Goal: Feedback & Contribution: Leave review/rating

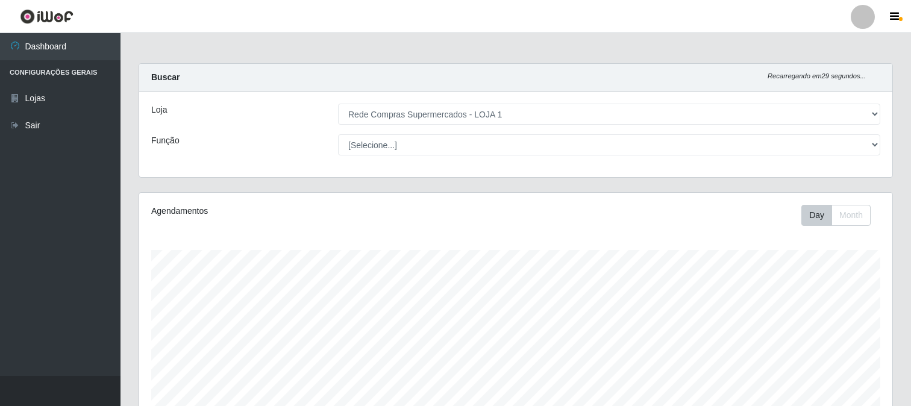
select select "158"
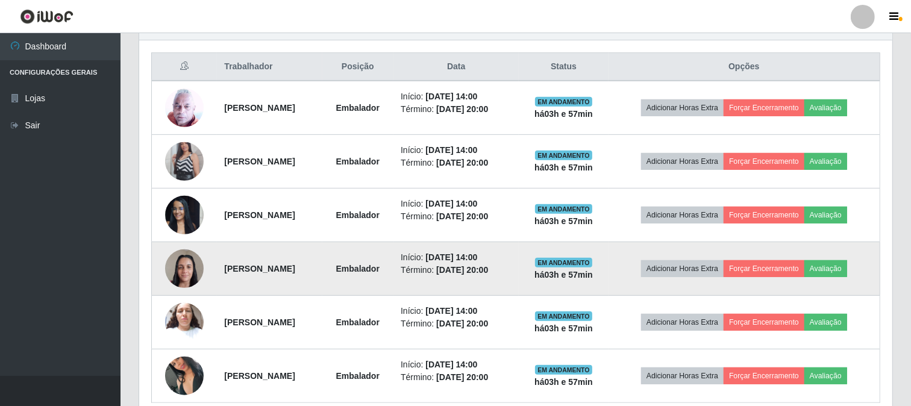
scroll to position [501, 0]
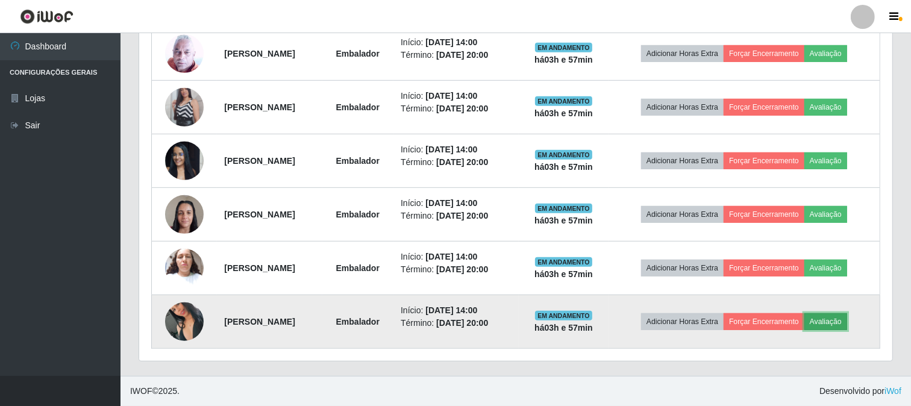
click at [841, 321] on button "Avaliação" at bounding box center [826, 321] width 43 height 17
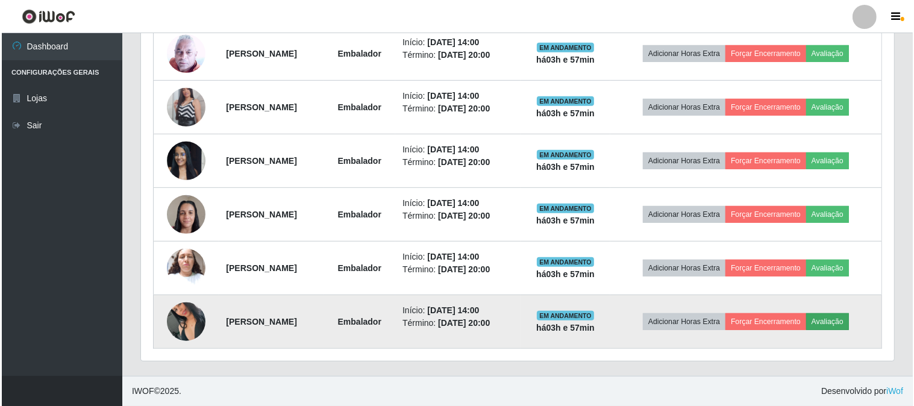
scroll to position [250, 746]
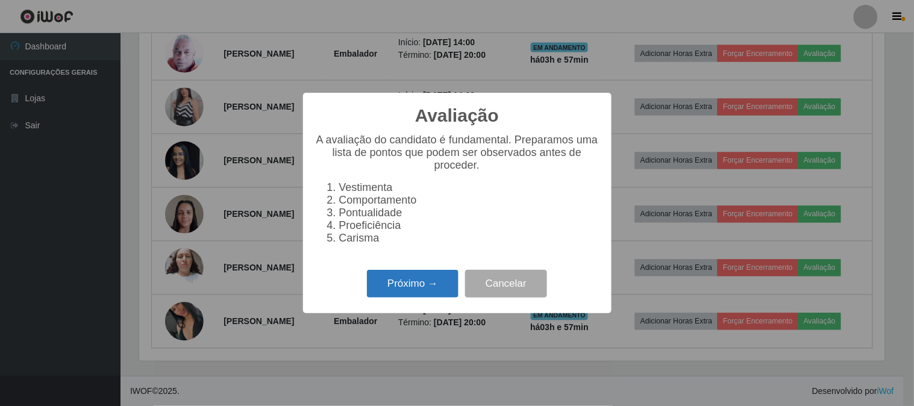
click at [424, 278] on button "Próximo →" at bounding box center [413, 284] width 92 height 28
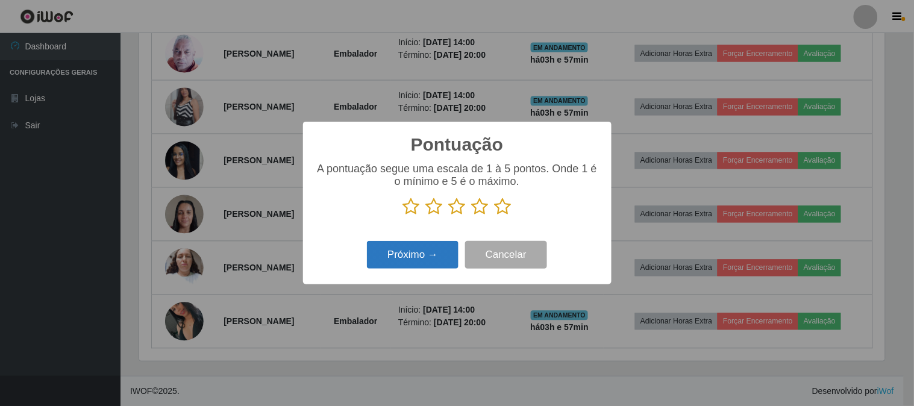
scroll to position [602418, 601922]
click at [501, 213] on icon at bounding box center [503, 207] width 17 height 18
click at [495, 216] on input "radio" at bounding box center [495, 216] width 0 height 0
click at [409, 251] on button "Próximo →" at bounding box center [413, 255] width 92 height 28
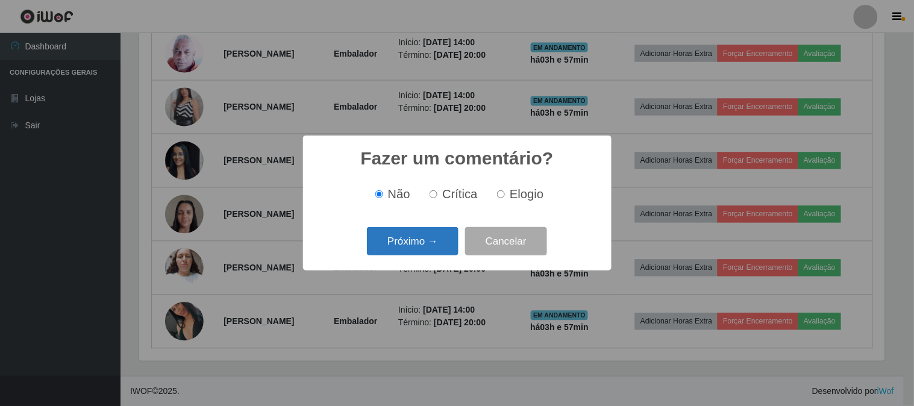
click at [412, 252] on button "Próximo →" at bounding box center [413, 241] width 92 height 28
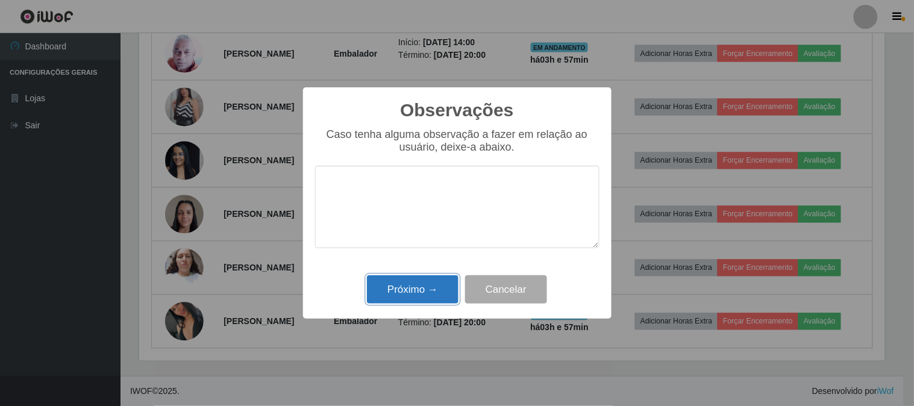
click at [403, 279] on button "Próximo →" at bounding box center [413, 289] width 92 height 28
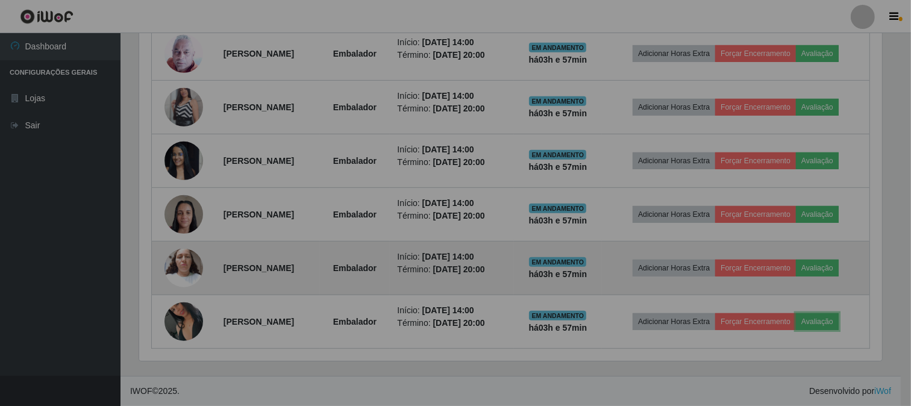
scroll to position [250, 753]
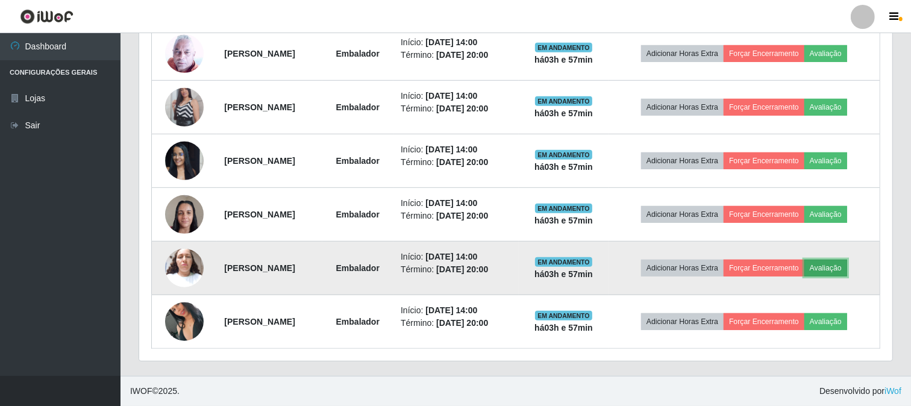
click at [842, 272] on button "Avaliação" at bounding box center [826, 268] width 43 height 17
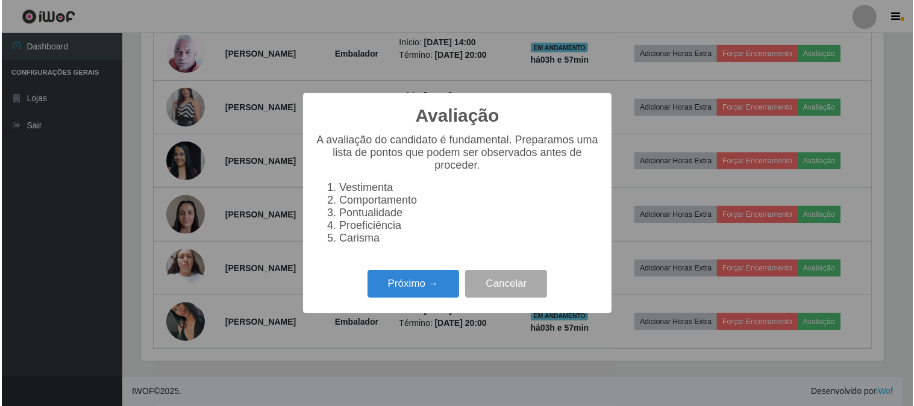
scroll to position [250, 746]
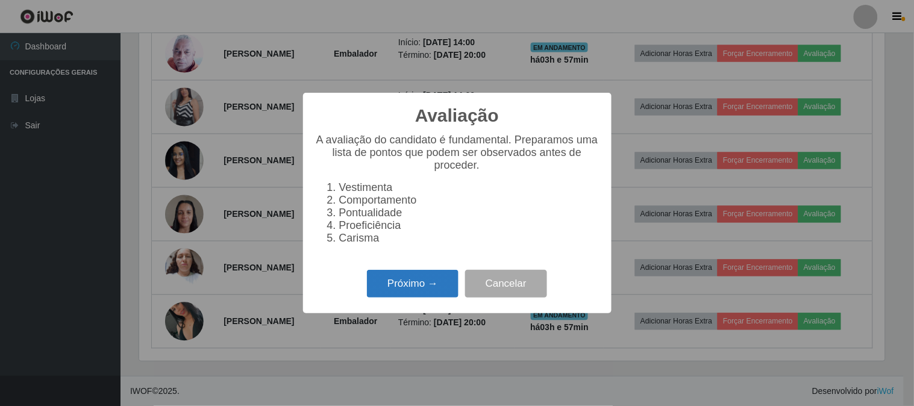
click at [406, 289] on button "Próximo →" at bounding box center [413, 284] width 92 height 28
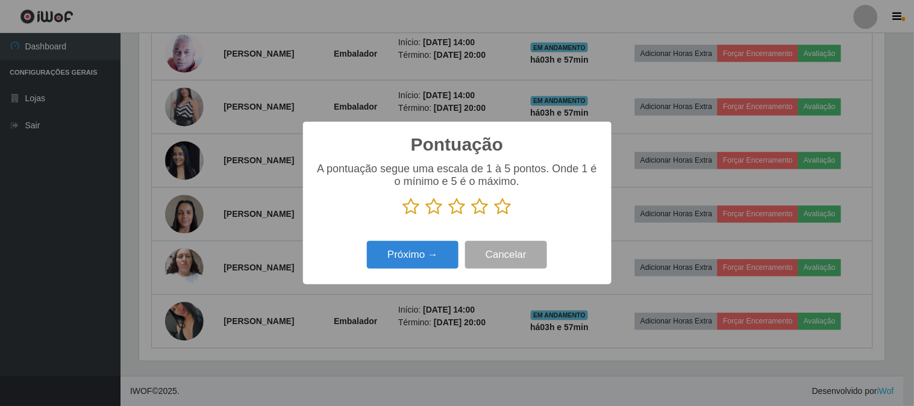
scroll to position [602418, 601922]
click at [504, 209] on icon at bounding box center [503, 207] width 17 height 18
click at [495, 216] on input "radio" at bounding box center [495, 216] width 0 height 0
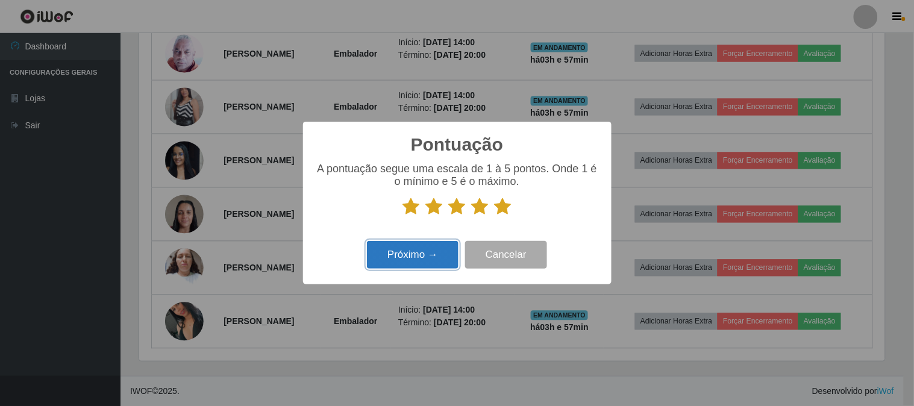
click at [401, 253] on button "Próximo →" at bounding box center [413, 255] width 92 height 28
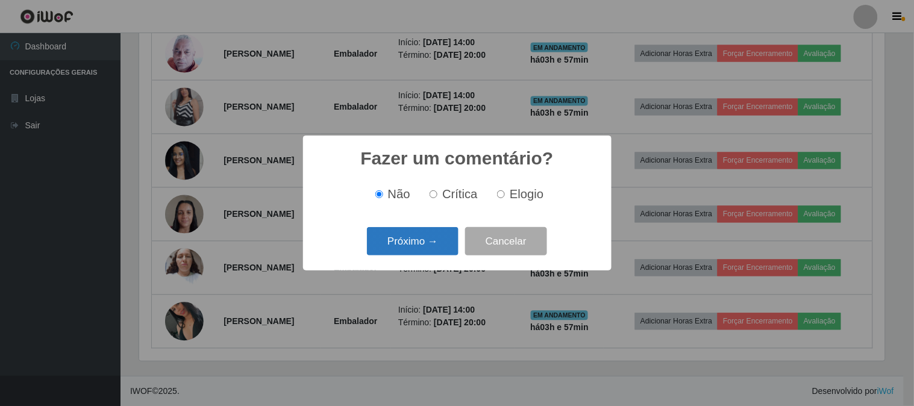
click at [417, 249] on button "Próximo →" at bounding box center [413, 241] width 92 height 28
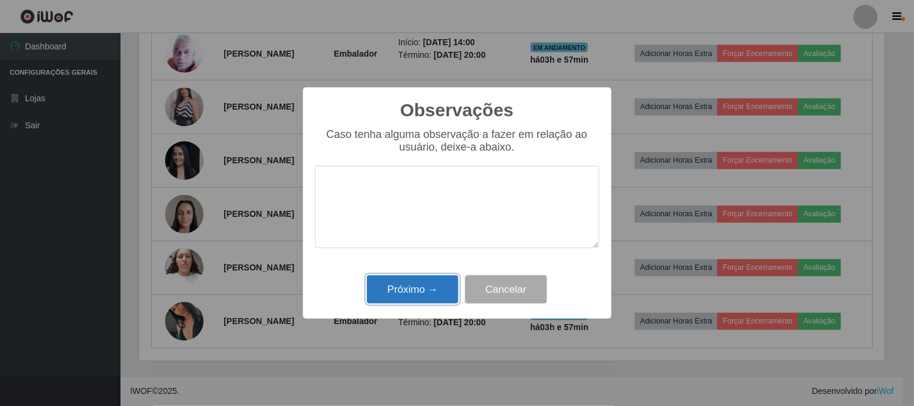
click at [416, 290] on button "Próximo →" at bounding box center [413, 289] width 92 height 28
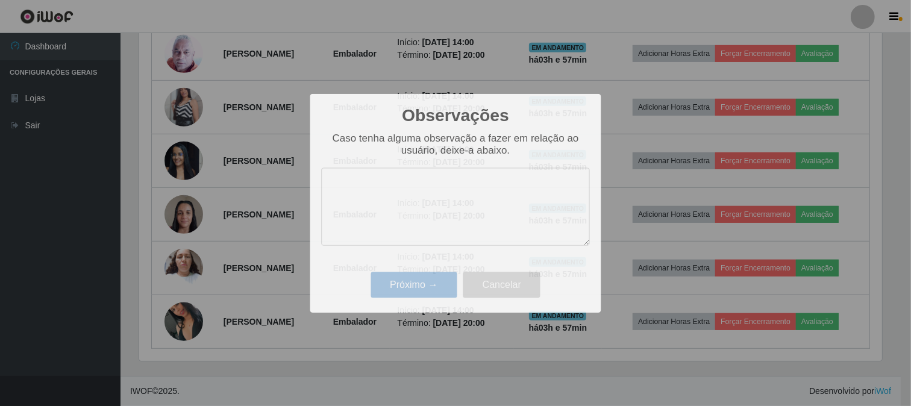
scroll to position [250, 753]
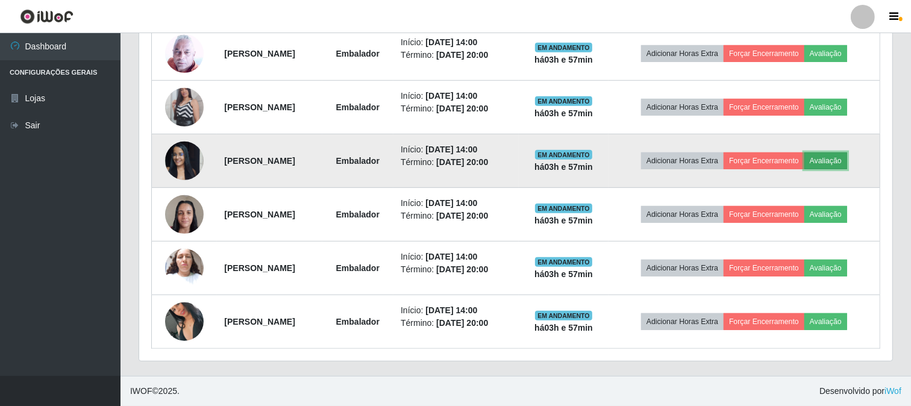
click at [833, 158] on button "Avaliação" at bounding box center [826, 160] width 43 height 17
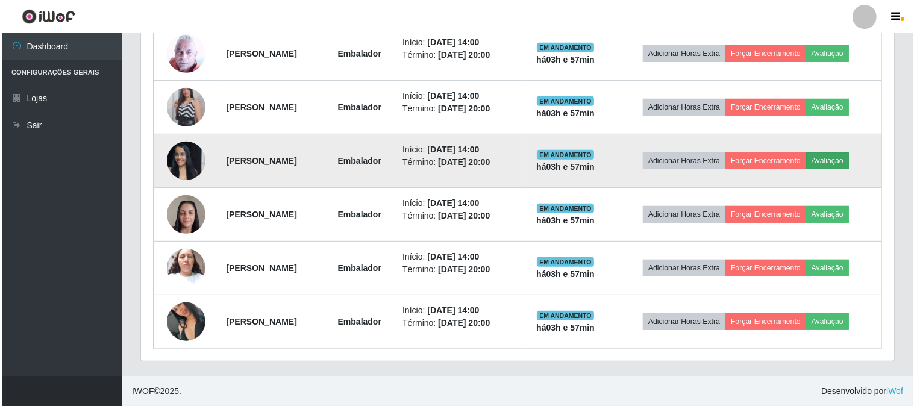
scroll to position [250, 746]
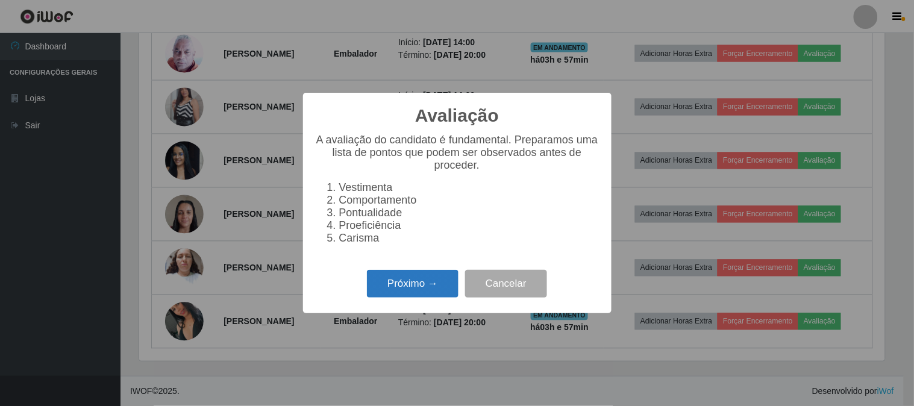
click at [425, 276] on button "Próximo →" at bounding box center [413, 284] width 92 height 28
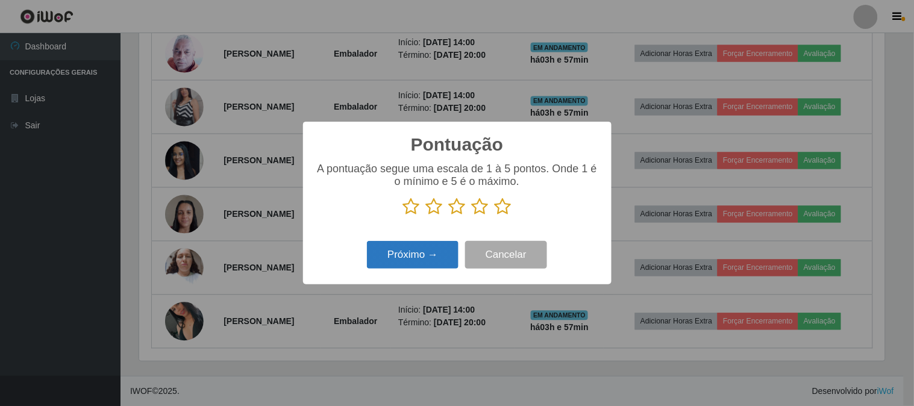
scroll to position [602418, 601922]
click at [509, 208] on icon at bounding box center [503, 207] width 17 height 18
click at [495, 216] on input "radio" at bounding box center [495, 216] width 0 height 0
click at [443, 250] on button "Próximo →" at bounding box center [413, 255] width 92 height 28
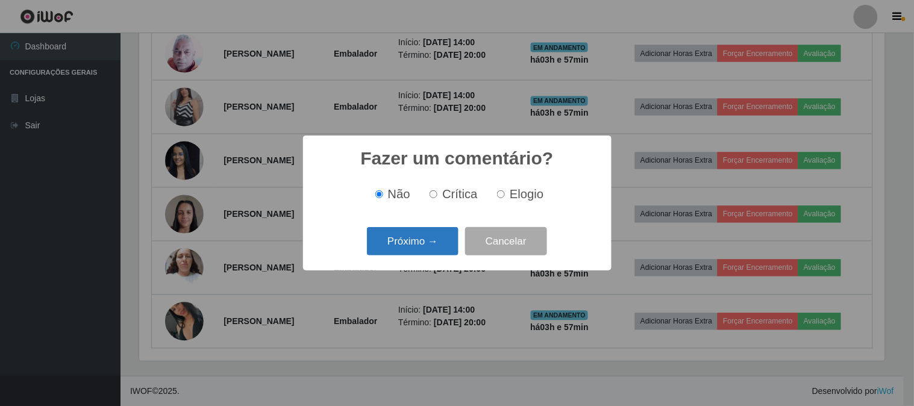
click at [439, 242] on button "Próximo →" at bounding box center [413, 241] width 92 height 28
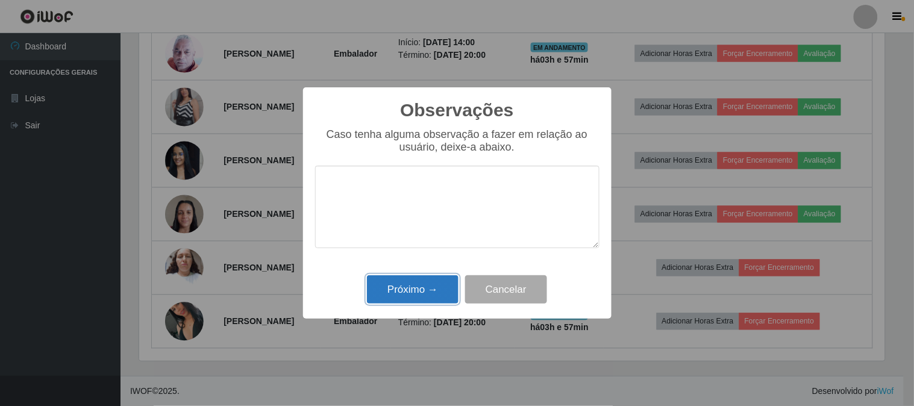
click at [430, 288] on button "Próximo →" at bounding box center [413, 289] width 92 height 28
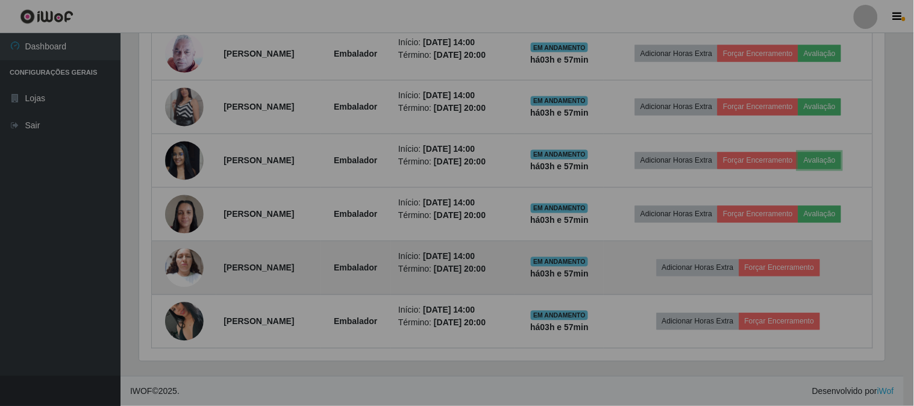
scroll to position [250, 753]
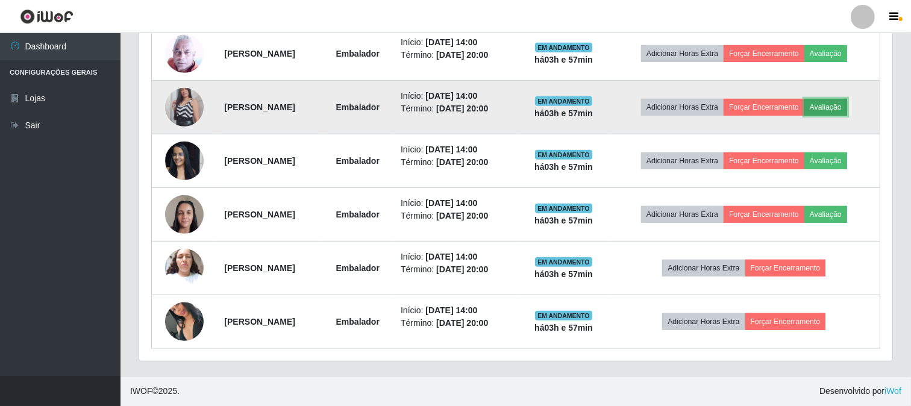
click at [836, 107] on button "Avaliação" at bounding box center [826, 107] width 43 height 17
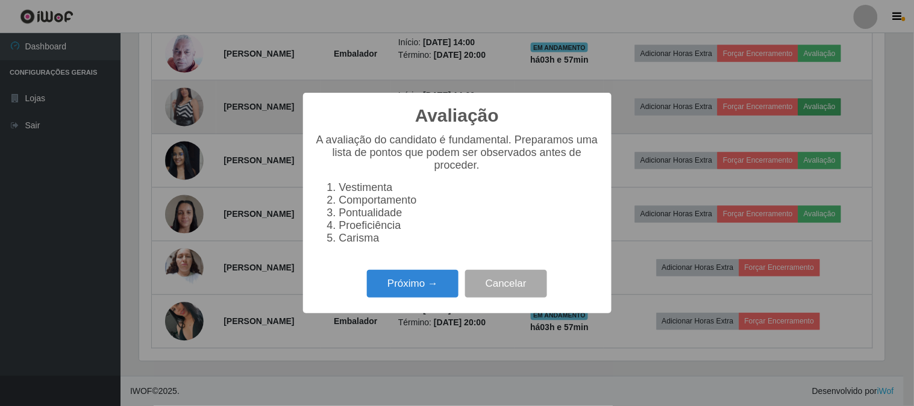
scroll to position [250, 746]
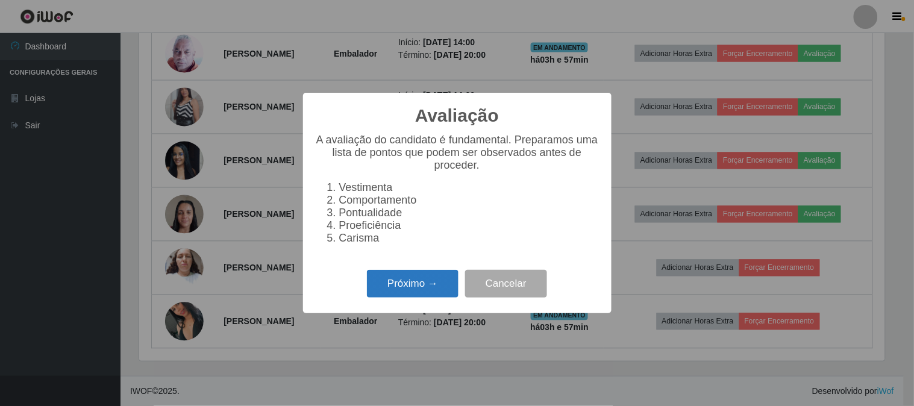
click at [384, 281] on button "Próximo →" at bounding box center [413, 284] width 92 height 28
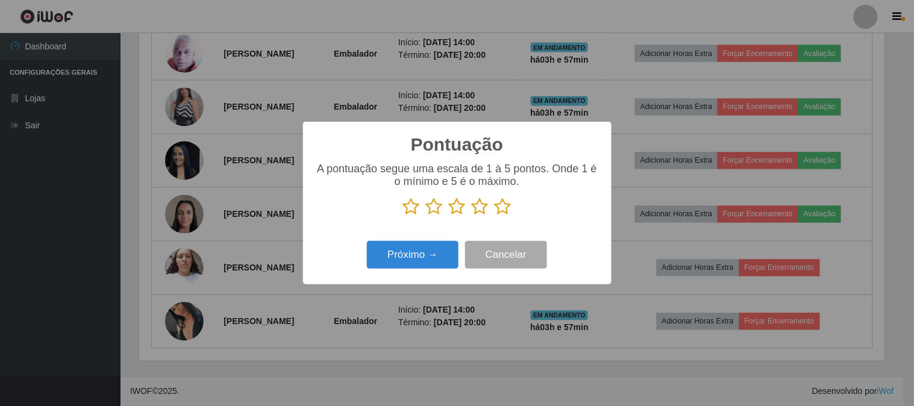
click at [505, 209] on icon at bounding box center [503, 207] width 17 height 18
click at [495, 216] on input "radio" at bounding box center [495, 216] width 0 height 0
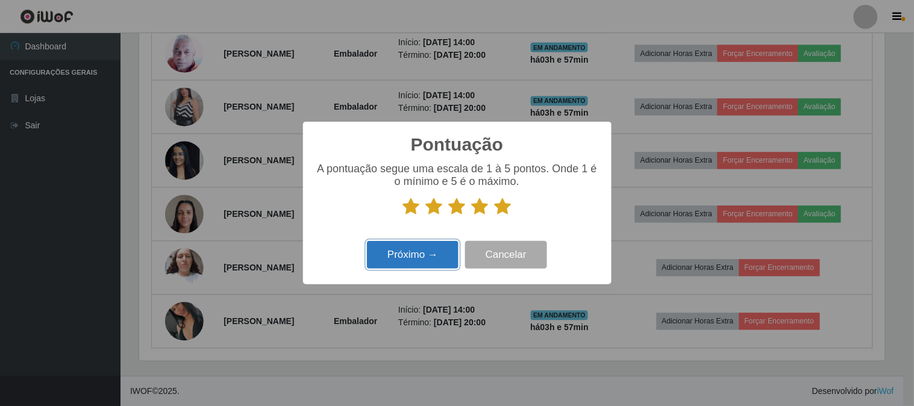
click at [434, 248] on button "Próximo →" at bounding box center [413, 255] width 92 height 28
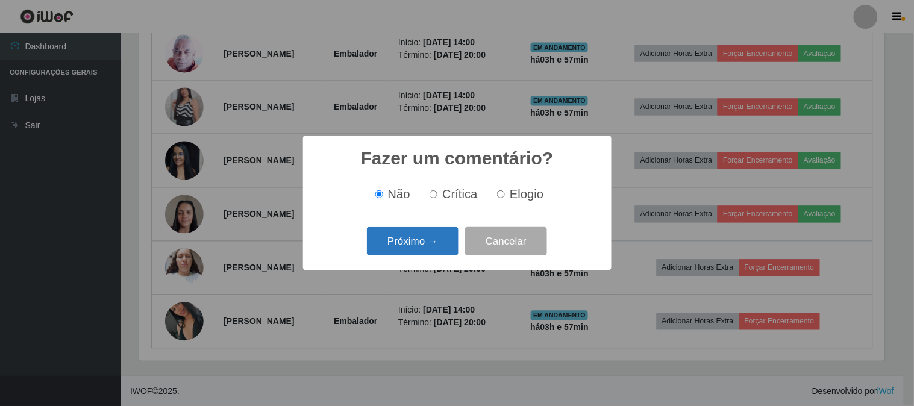
click at [428, 243] on button "Próximo →" at bounding box center [413, 241] width 92 height 28
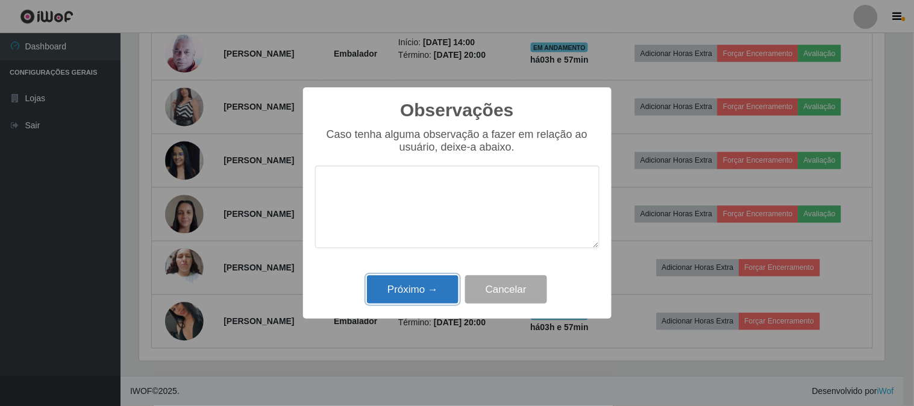
click at [407, 285] on button "Próximo →" at bounding box center [413, 289] width 92 height 28
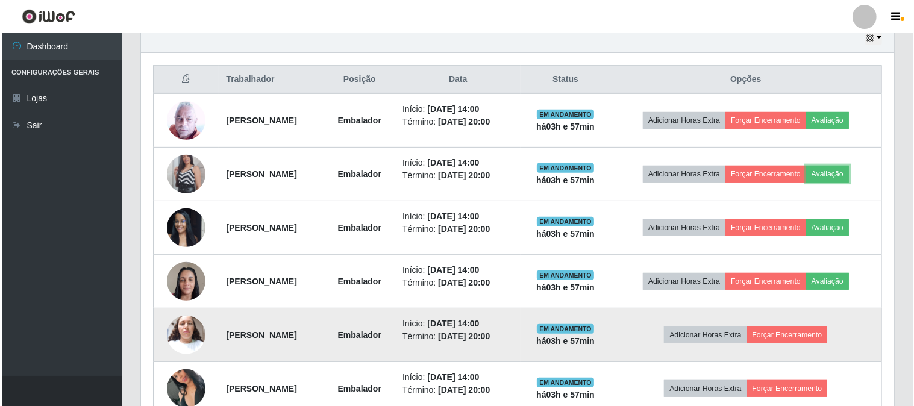
scroll to position [368, 0]
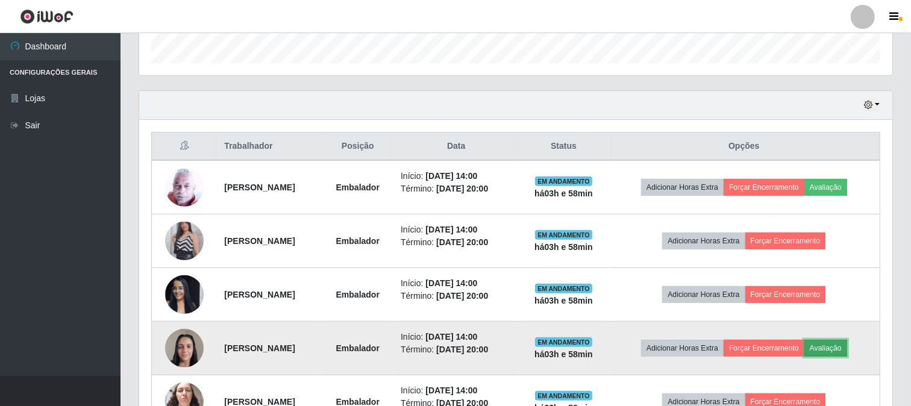
click at [838, 353] on button "Avaliação" at bounding box center [826, 348] width 43 height 17
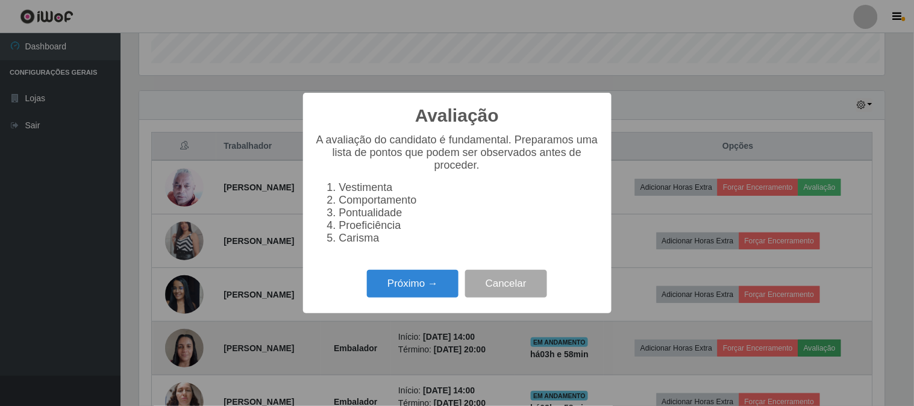
scroll to position [250, 746]
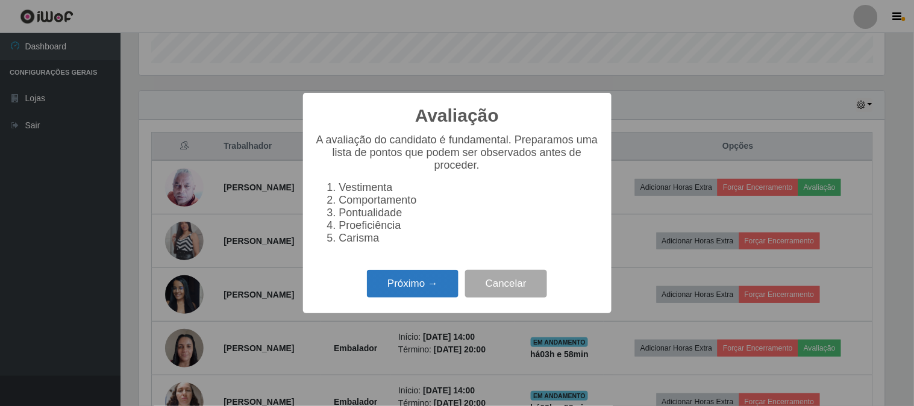
click at [409, 284] on button "Próximo →" at bounding box center [413, 284] width 92 height 28
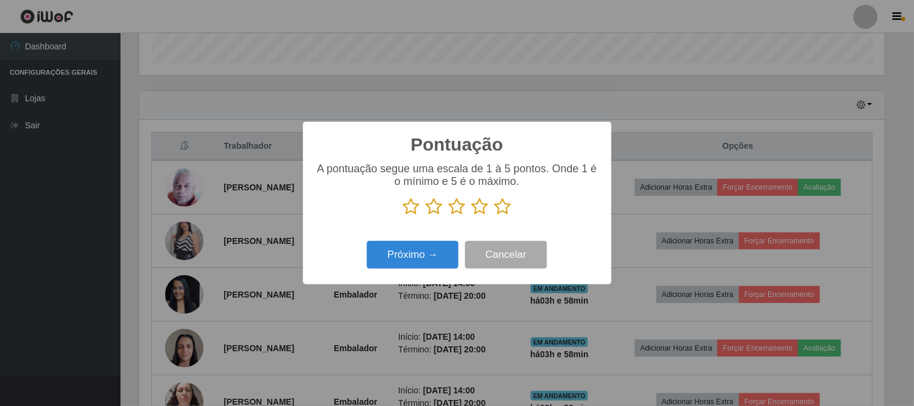
click at [508, 212] on icon at bounding box center [503, 207] width 17 height 18
click at [495, 216] on input "radio" at bounding box center [495, 216] width 0 height 0
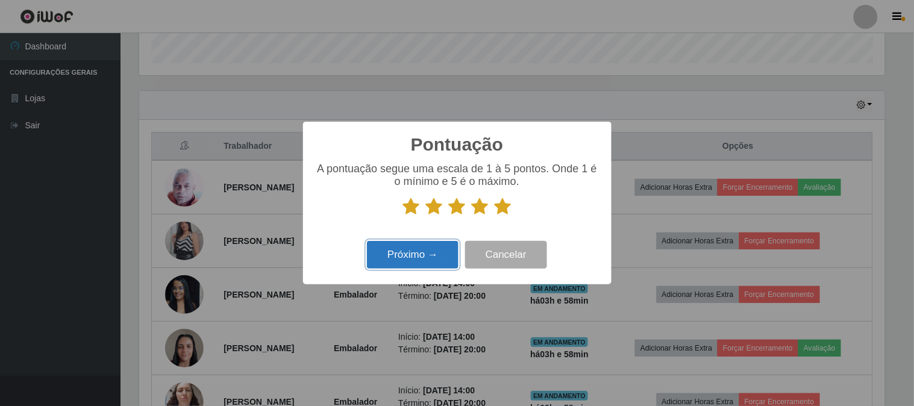
click at [432, 246] on button "Próximo →" at bounding box center [413, 255] width 92 height 28
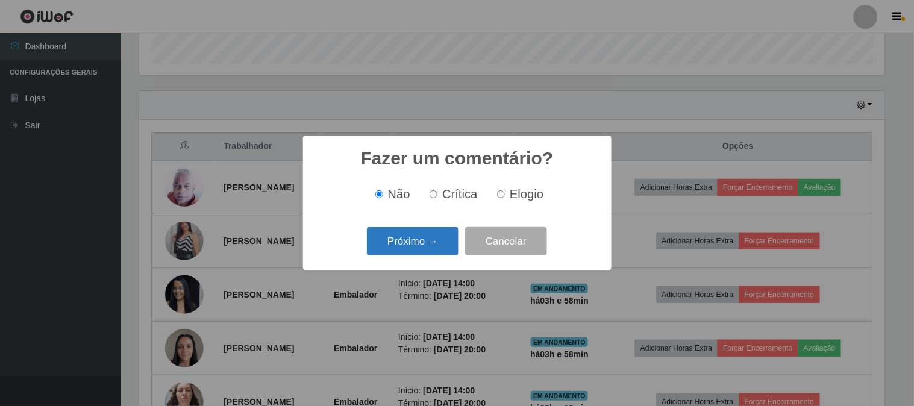
click at [416, 248] on button "Próximo →" at bounding box center [413, 241] width 92 height 28
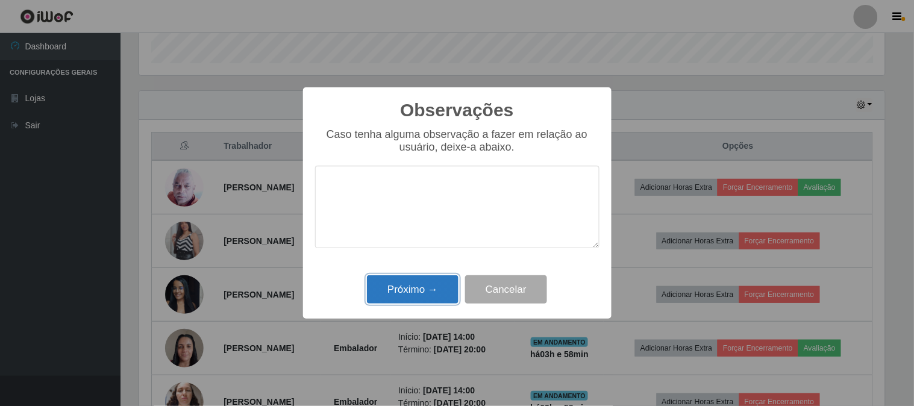
click at [392, 286] on button "Próximo →" at bounding box center [413, 289] width 92 height 28
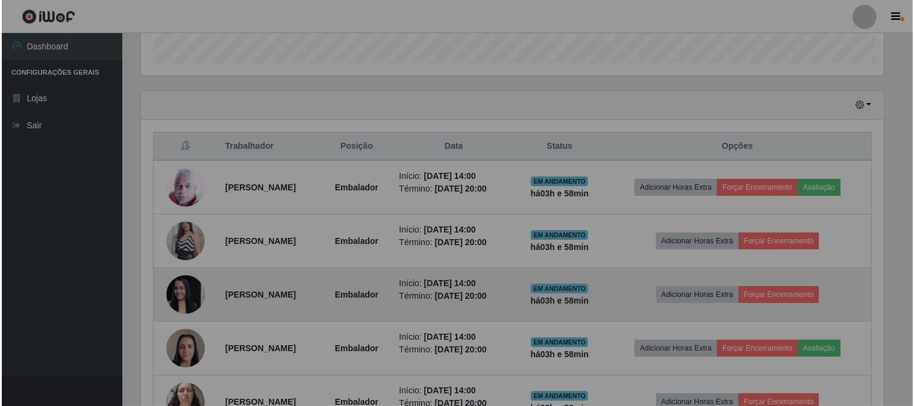
scroll to position [250, 753]
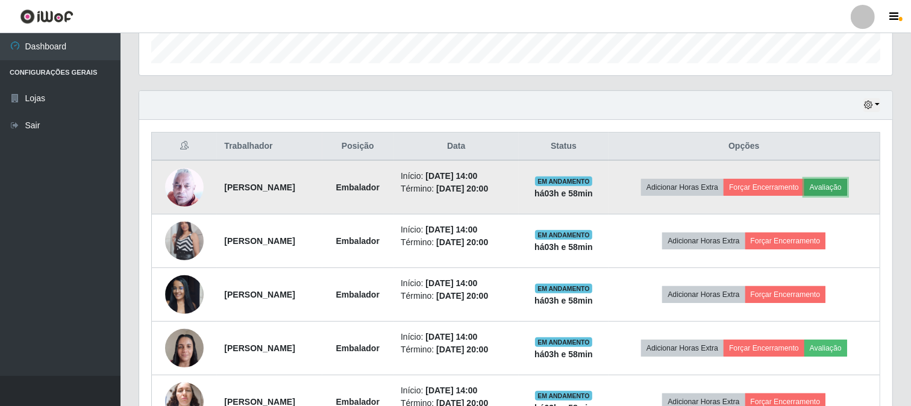
click at [847, 184] on button "Avaliação" at bounding box center [826, 187] width 43 height 17
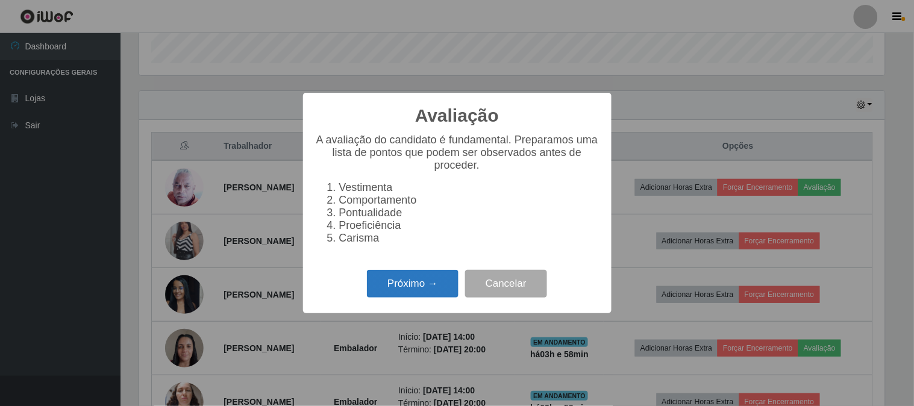
click at [430, 284] on button "Próximo →" at bounding box center [413, 284] width 92 height 28
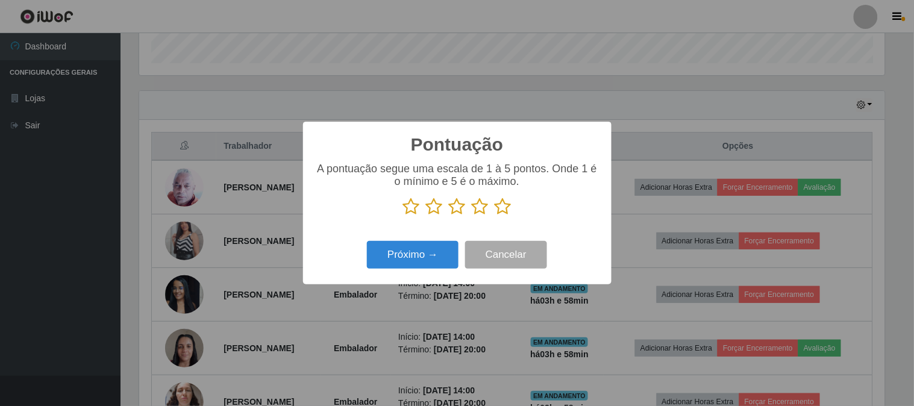
scroll to position [602418, 601922]
click at [506, 215] on icon at bounding box center [503, 207] width 17 height 18
click at [495, 216] on input "radio" at bounding box center [495, 216] width 0 height 0
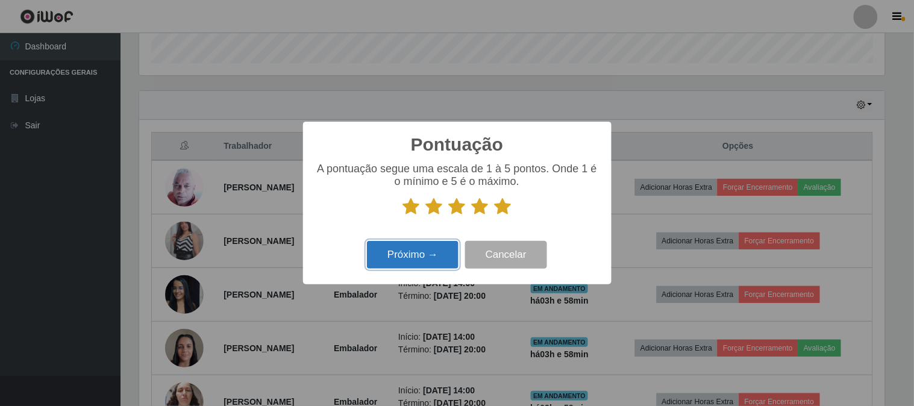
click at [410, 260] on button "Próximo →" at bounding box center [413, 255] width 92 height 28
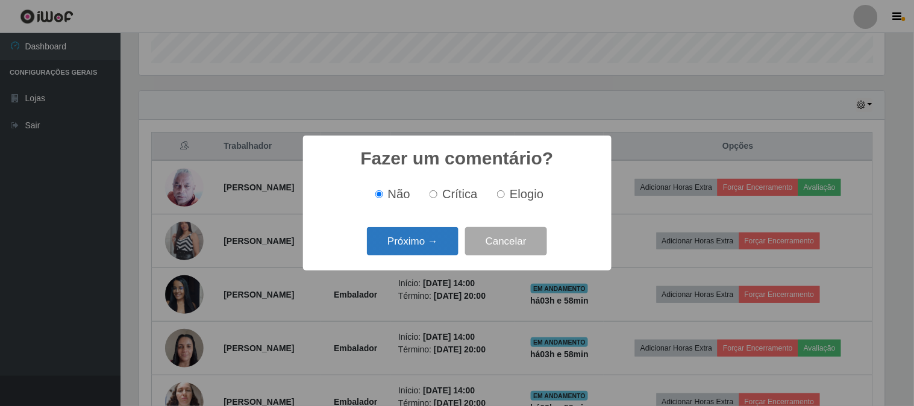
click at [419, 248] on button "Próximo →" at bounding box center [413, 241] width 92 height 28
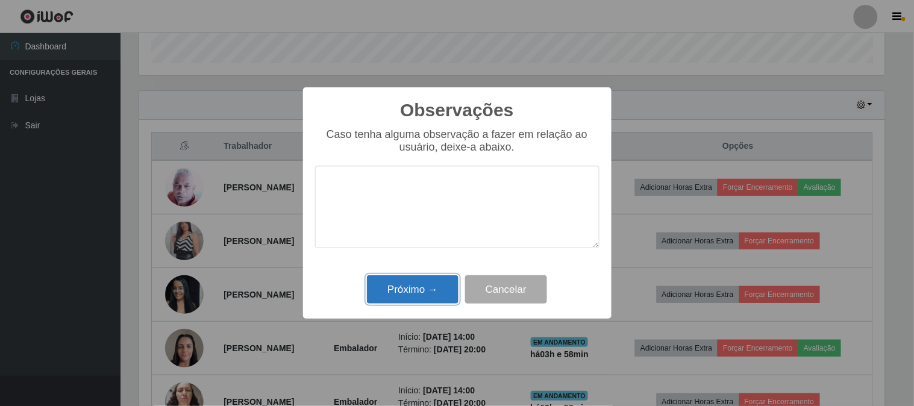
click at [401, 287] on button "Próximo →" at bounding box center [413, 289] width 92 height 28
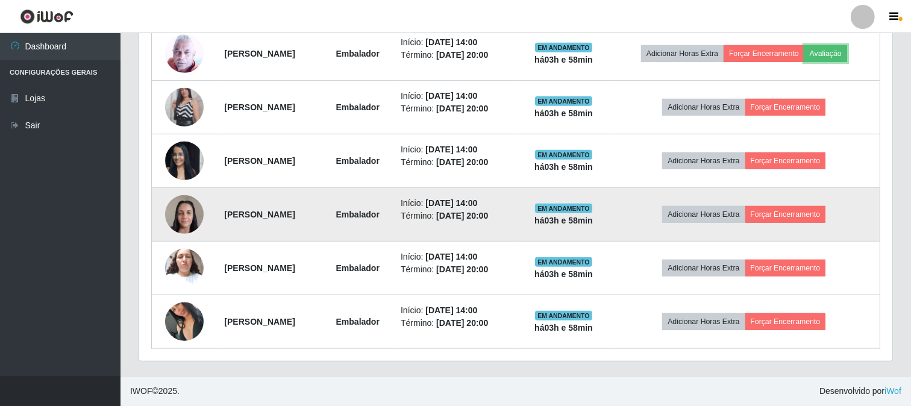
scroll to position [300, 0]
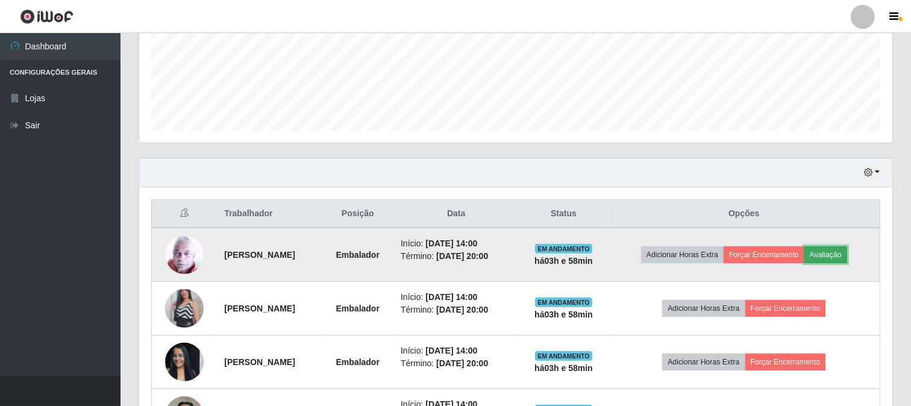
click at [841, 250] on button "Avaliação" at bounding box center [826, 254] width 43 height 17
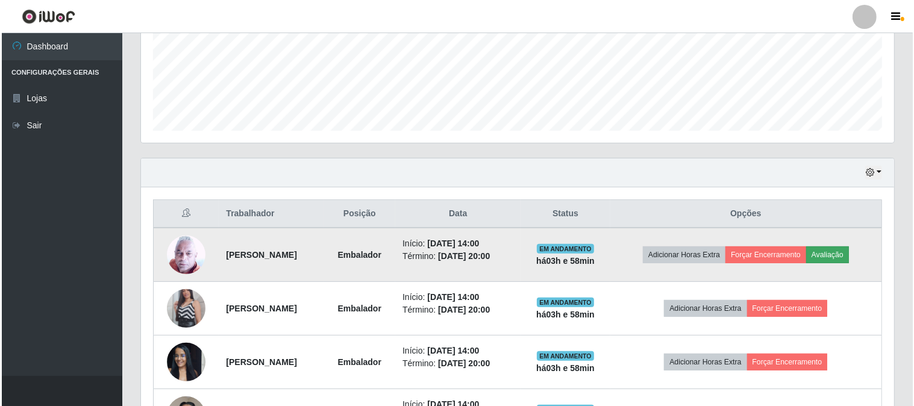
scroll to position [250, 746]
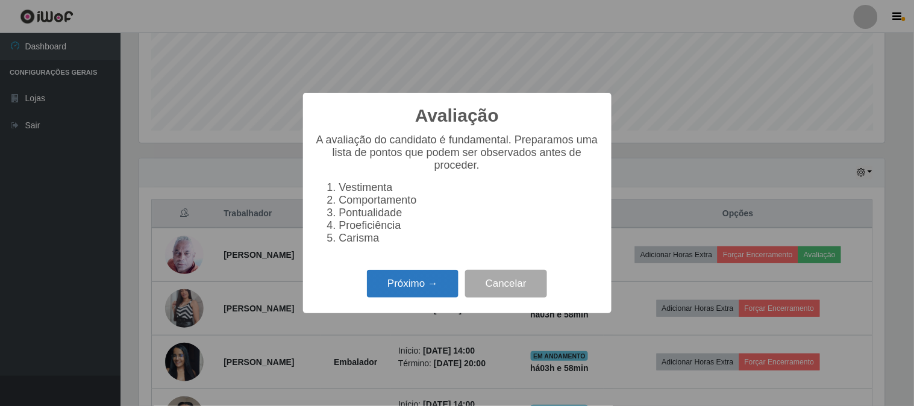
click at [417, 280] on button "Próximo →" at bounding box center [413, 284] width 92 height 28
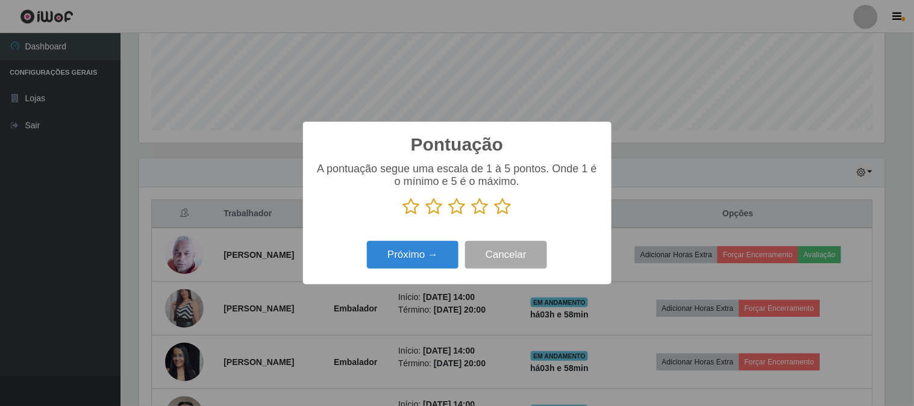
click at [499, 207] on icon at bounding box center [503, 207] width 17 height 18
click at [495, 216] on input "radio" at bounding box center [495, 216] width 0 height 0
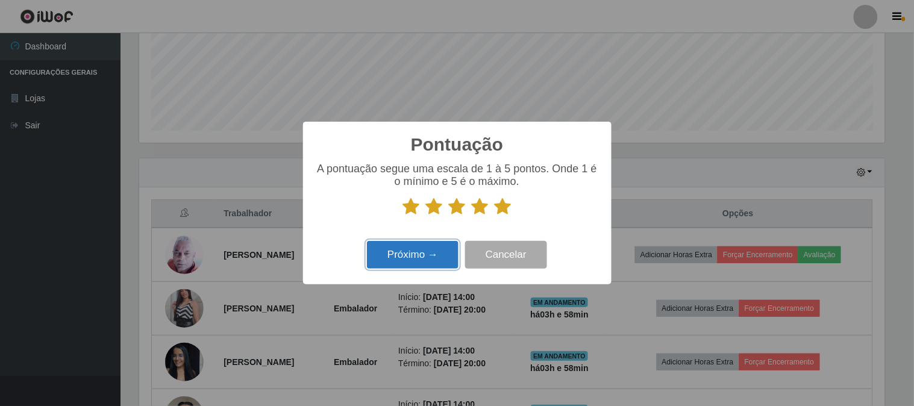
click at [425, 253] on button "Próximo →" at bounding box center [413, 255] width 92 height 28
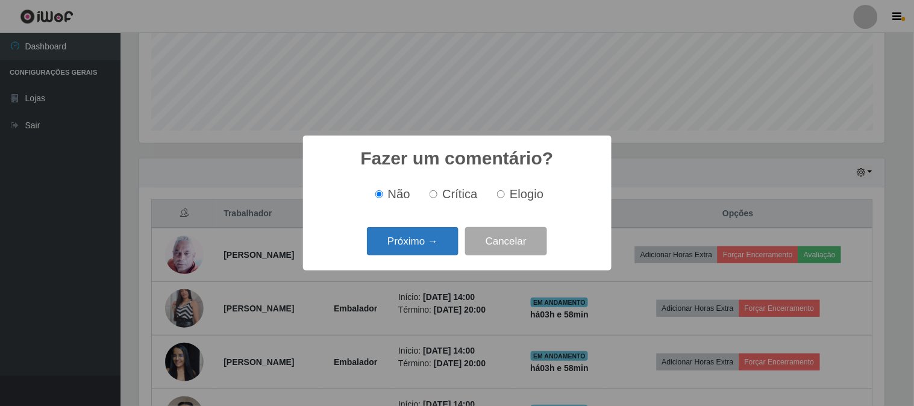
click at [432, 250] on button "Próximo →" at bounding box center [413, 241] width 92 height 28
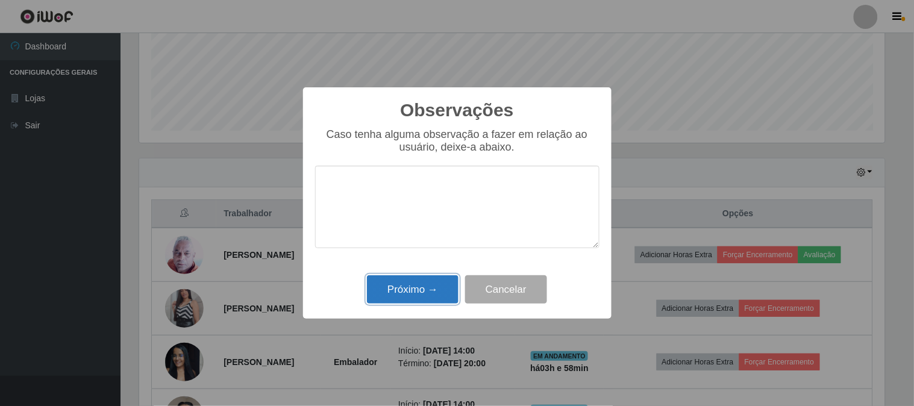
click at [418, 297] on button "Próximo →" at bounding box center [413, 289] width 92 height 28
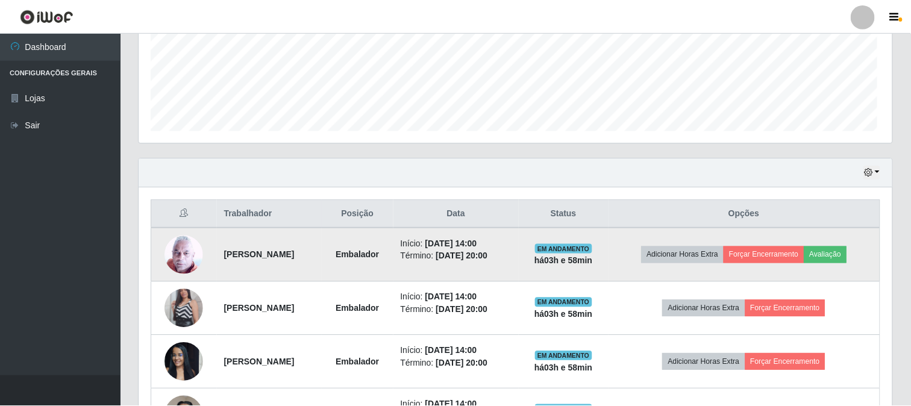
scroll to position [250, 753]
